Goal: Transaction & Acquisition: Purchase product/service

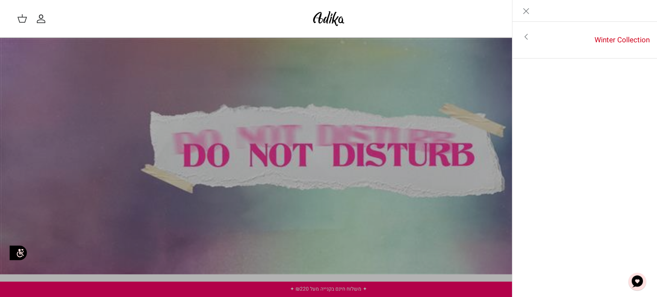
click at [523, 13] on icon "Close" at bounding box center [526, 11] width 10 height 10
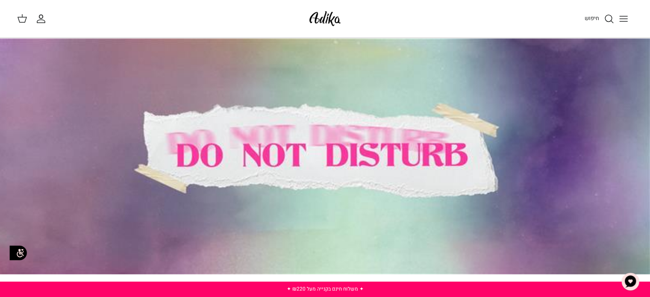
click at [623, 20] on icon "Toggle menu" at bounding box center [624, 19] width 10 height 10
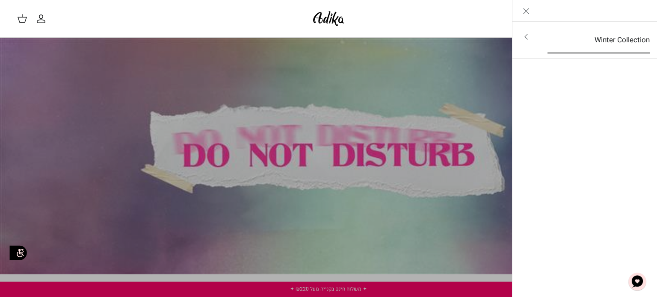
click at [609, 35] on link "Winter Collection" at bounding box center [599, 40] width 118 height 27
click at [642, 12] on icon "Left" at bounding box center [643, 11] width 10 height 10
click at [530, 12] on icon "Close" at bounding box center [526, 11] width 10 height 10
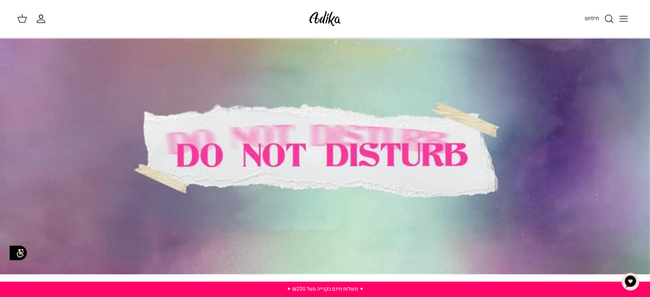
click at [310, 156] on div at bounding box center [322, 156] width 657 height 236
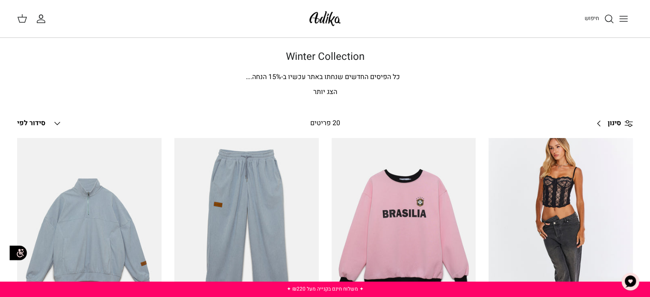
click at [614, 14] on button "Toggle menu" at bounding box center [623, 18] width 19 height 19
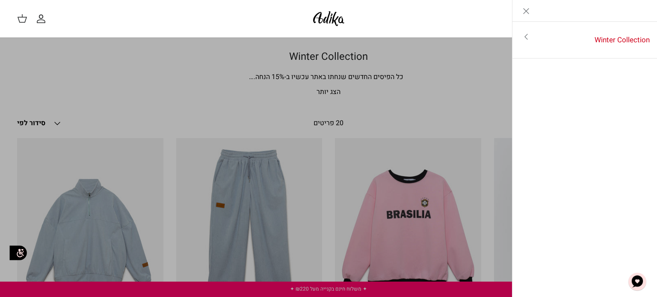
click at [527, 8] on icon "Close" at bounding box center [526, 11] width 10 height 10
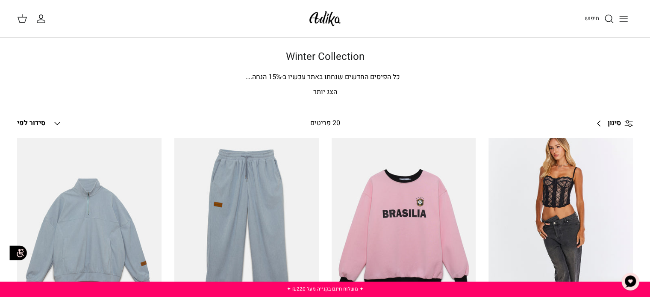
click at [602, 18] on link "חיפוש" at bounding box center [600, 19] width 30 height 10
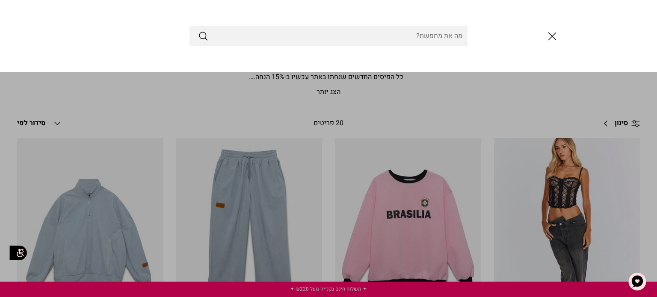
type input ","
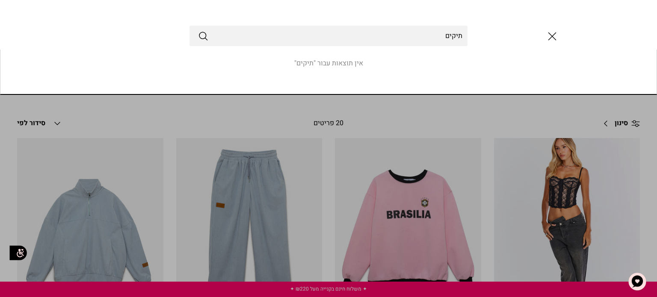
type input "תיקים"
click at [198, 30] on button "Submit" at bounding box center [203, 35] width 10 height 11
